Goal: Information Seeking & Learning: Check status

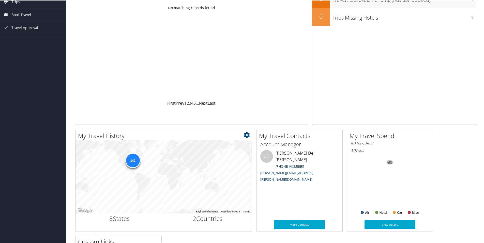
scroll to position [76, 0]
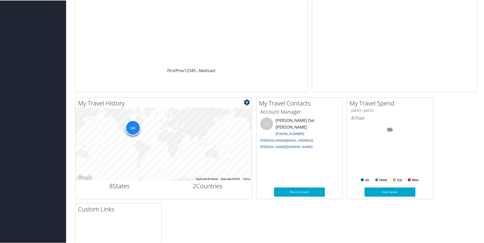
click at [131, 126] on div "142" at bounding box center [132, 127] width 15 height 15
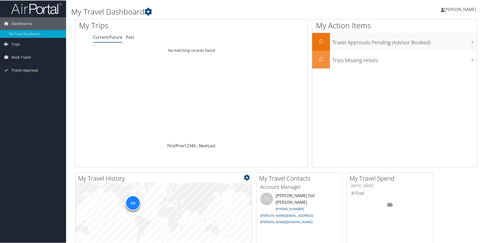
scroll to position [0, 0]
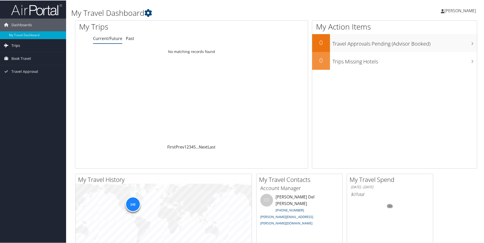
click at [20, 45] on link "Trips" at bounding box center [33, 45] width 66 height 13
click at [19, 62] on link "Past Trips" at bounding box center [33, 63] width 66 height 8
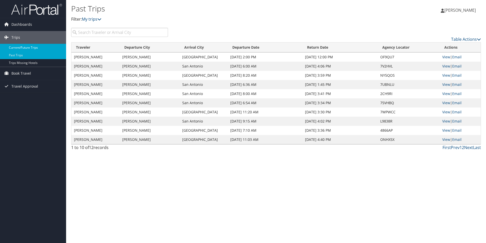
click at [29, 48] on link "Current/Future Trips" at bounding box center [33, 48] width 66 height 8
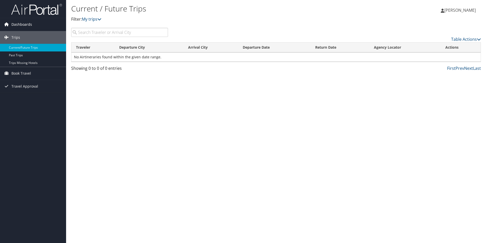
click at [20, 23] on span "Dashboards" at bounding box center [21, 24] width 21 height 13
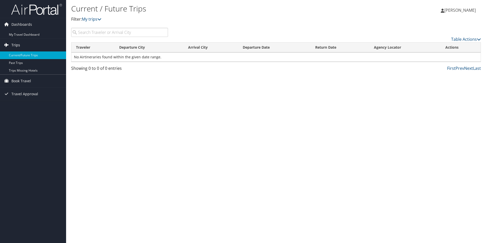
click at [15, 43] on span "Trips" at bounding box center [15, 45] width 9 height 13
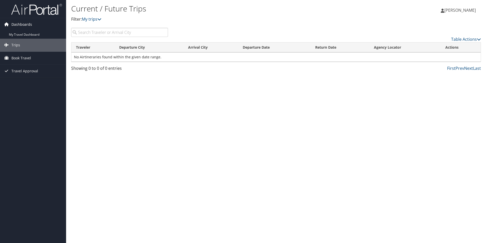
click at [29, 23] on span "Dashboards" at bounding box center [21, 24] width 21 height 13
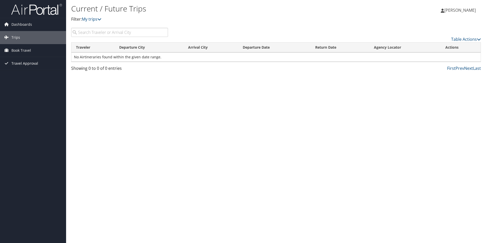
click at [17, 63] on span "Travel Approval" at bounding box center [24, 63] width 27 height 13
click at [18, 87] on link "Canceled Trips" at bounding box center [33, 89] width 66 height 8
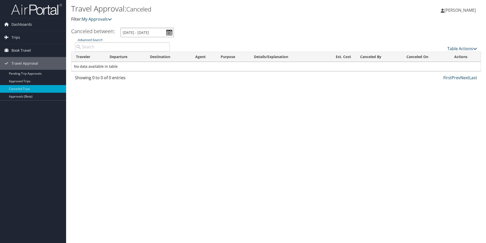
click at [171, 32] on input "[DATE] - [DATE]" at bounding box center [147, 32] width 53 height 9
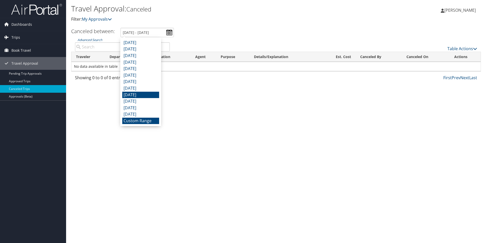
click at [135, 95] on li "[DATE]" at bounding box center [140, 95] width 37 height 7
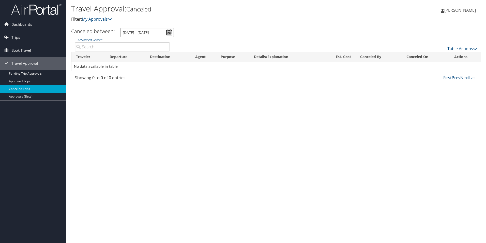
click at [169, 32] on input "12/1/2024 - 12/31/2024" at bounding box center [147, 32] width 53 height 9
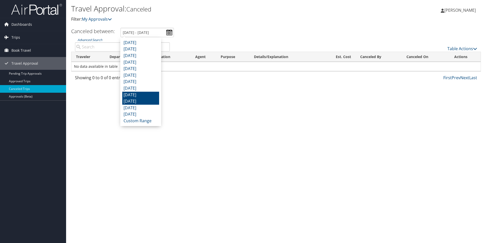
click at [146, 100] on li "November 2024" at bounding box center [140, 101] width 37 height 7
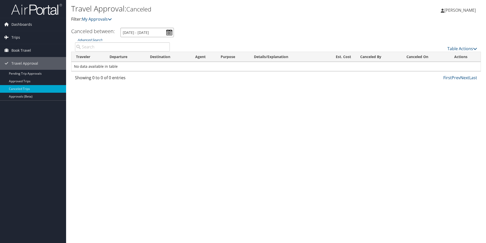
click at [167, 33] on input "11/1/2024 - 11/30/2024" at bounding box center [147, 32] width 53 height 9
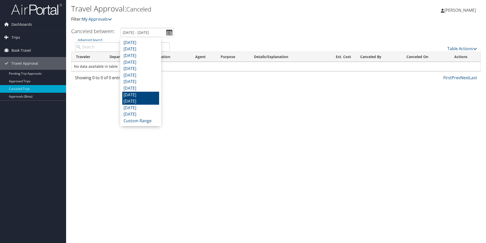
click at [140, 94] on li "December 2024" at bounding box center [140, 95] width 37 height 7
click at [168, 32] on input "12/1/2024 - 12/31/2024" at bounding box center [147, 32] width 53 height 9
click at [143, 118] on li "Custom Range" at bounding box center [140, 120] width 37 height 7
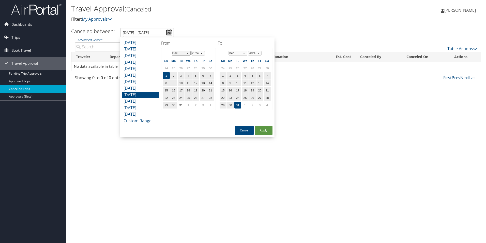
click at [186, 52] on select "Jan Feb Mar Apr May Jun Jul Aug Sep Oct Nov Dec" at bounding box center [181, 53] width 19 height 5
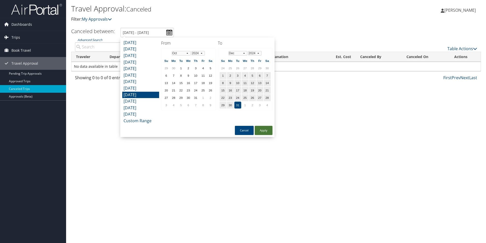
click at [262, 128] on button "Apply" at bounding box center [264, 130] width 18 height 9
type input "12/1/2024 - 12/31/2024"
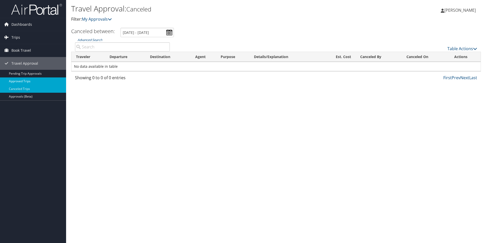
click at [20, 80] on link "Approved Trips" at bounding box center [33, 81] width 66 height 8
click at [171, 31] on input "[DATE] - [DATE]" at bounding box center [148, 32] width 53 height 9
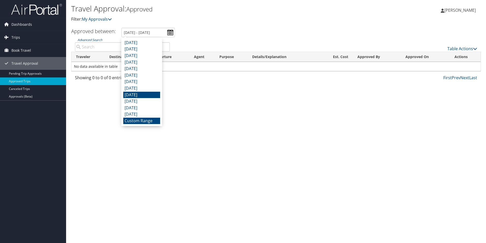
click at [145, 94] on li "[DATE]" at bounding box center [141, 95] width 37 height 7
click at [171, 33] on input "[DATE] - [DATE]" at bounding box center [148, 32] width 53 height 9
click at [150, 101] on li "[DATE]" at bounding box center [141, 101] width 37 height 7
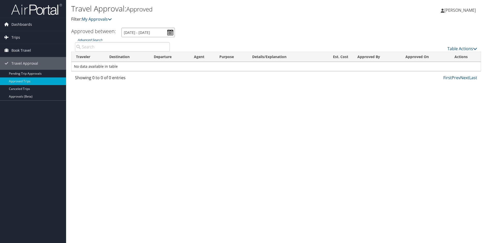
click at [168, 31] on input "[DATE] - [DATE]" at bounding box center [148, 32] width 53 height 9
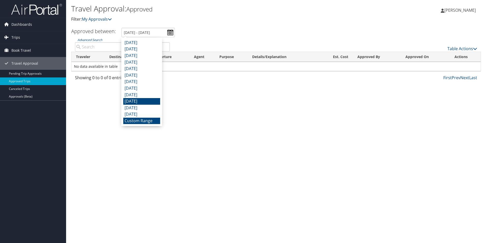
click at [152, 121] on li "Custom Range" at bounding box center [141, 120] width 37 height 7
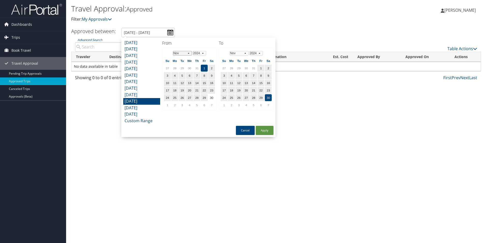
click at [188, 53] on select "Jan Feb Mar Apr May Jun [DATE] Aug Sep Oct Nov Dec" at bounding box center [182, 53] width 19 height 5
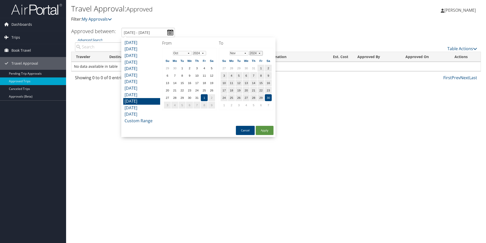
click at [258, 52] on select "2024 2025 2026 2027 2028 2029" at bounding box center [255, 53] width 13 height 5
click at [254, 52] on select "2024 2025 2026 2027 2028 2029" at bounding box center [255, 53] width 13 height 5
click at [246, 53] on select "Jan Feb Mar Apr May Jun Jul Aug Sep Oct Nov Dec" at bounding box center [239, 53] width 19 height 5
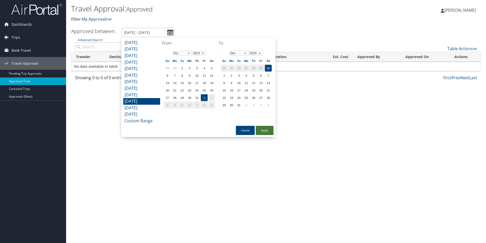
click at [258, 130] on button "Apply" at bounding box center [265, 130] width 18 height 9
type input "11/1/2024 - 11/30/2024"
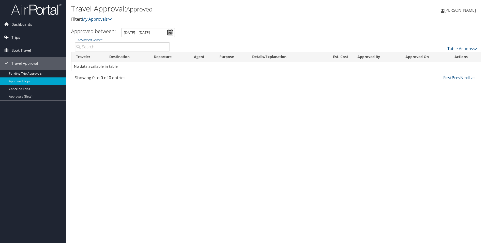
click at [15, 37] on span "Trips" at bounding box center [15, 37] width 9 height 13
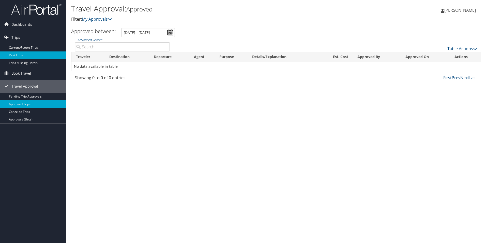
click at [20, 54] on link "Past Trips" at bounding box center [33, 55] width 66 height 8
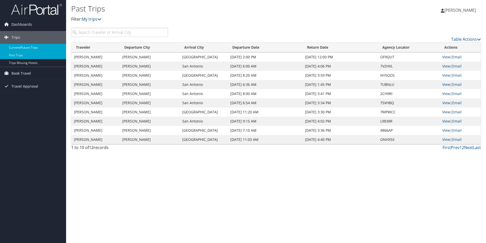
click at [28, 46] on link "Current/Future Trips" at bounding box center [33, 48] width 66 height 8
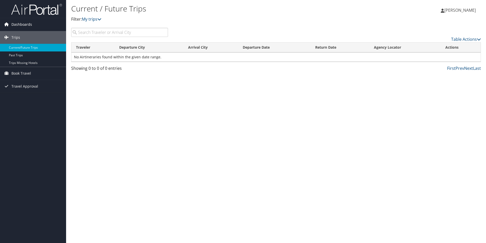
click at [19, 23] on span "Dashboards" at bounding box center [21, 24] width 21 height 13
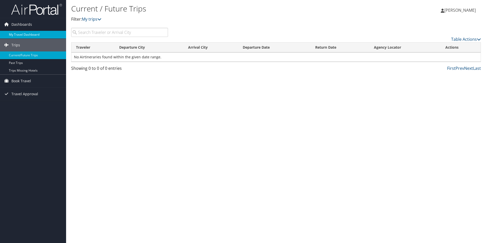
click at [25, 33] on link "My Travel Dashboard" at bounding box center [33, 35] width 66 height 8
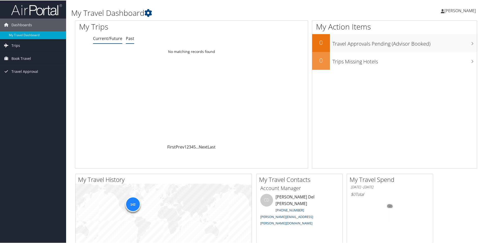
click at [129, 36] on link "Past" at bounding box center [130, 38] width 8 height 6
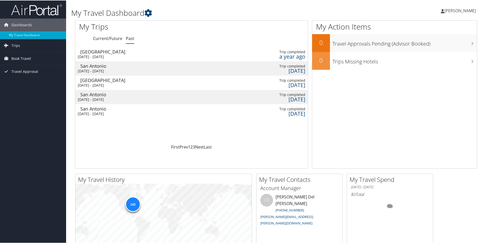
click at [467, 10] on span "[PERSON_NAME]" at bounding box center [460, 10] width 32 height 6
click at [422, 84] on link "Sign Out" at bounding box center [447, 83] width 57 height 9
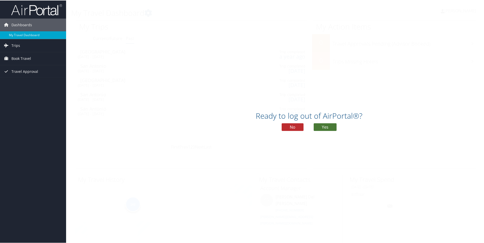
click at [324, 126] on button "Yes" at bounding box center [325, 127] width 23 height 8
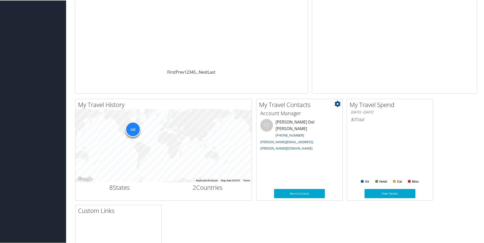
scroll to position [76, 0]
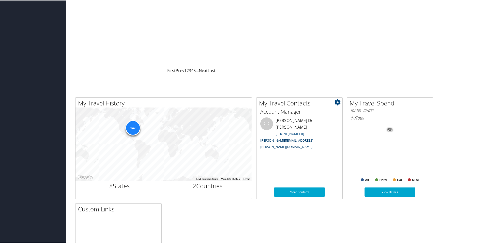
click at [286, 137] on link "[PERSON_NAME][EMAIL_ADDRESS][PERSON_NAME][DOMAIN_NAME]" at bounding box center [286, 142] width 53 height 11
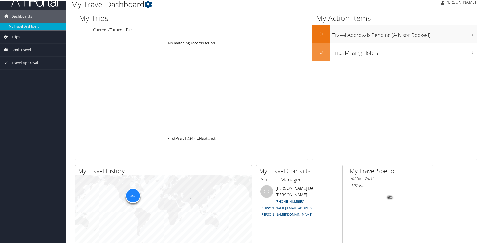
scroll to position [0, 0]
